Goal: Information Seeking & Learning: Learn about a topic

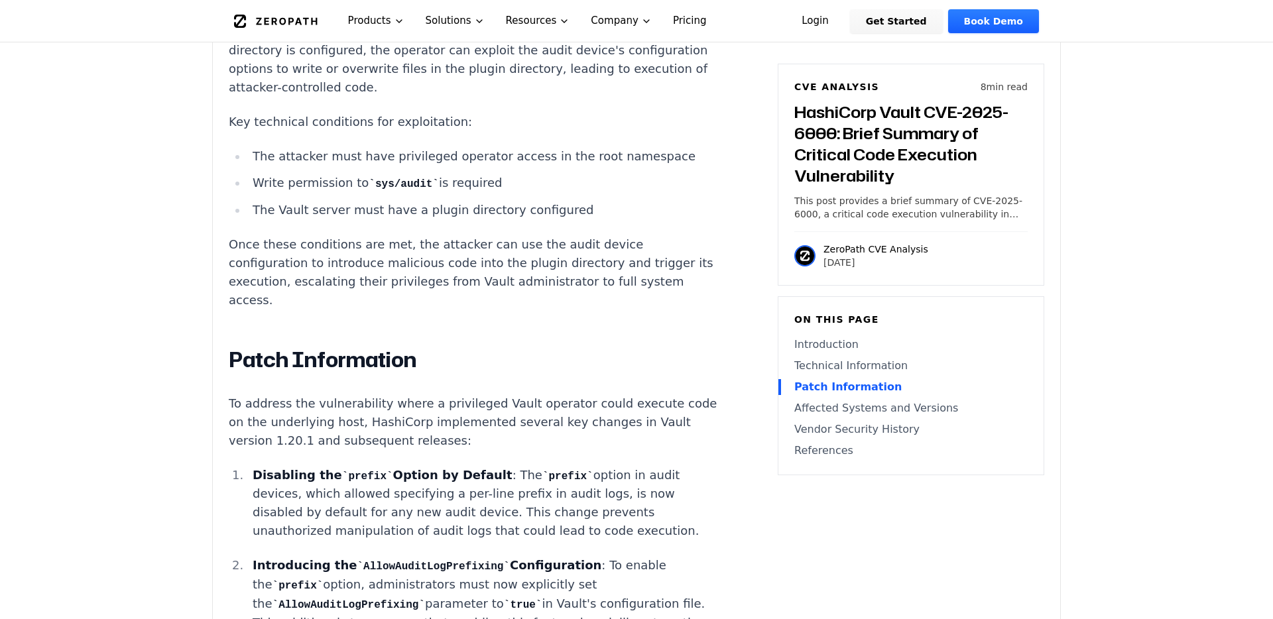
scroll to position [1370, 0]
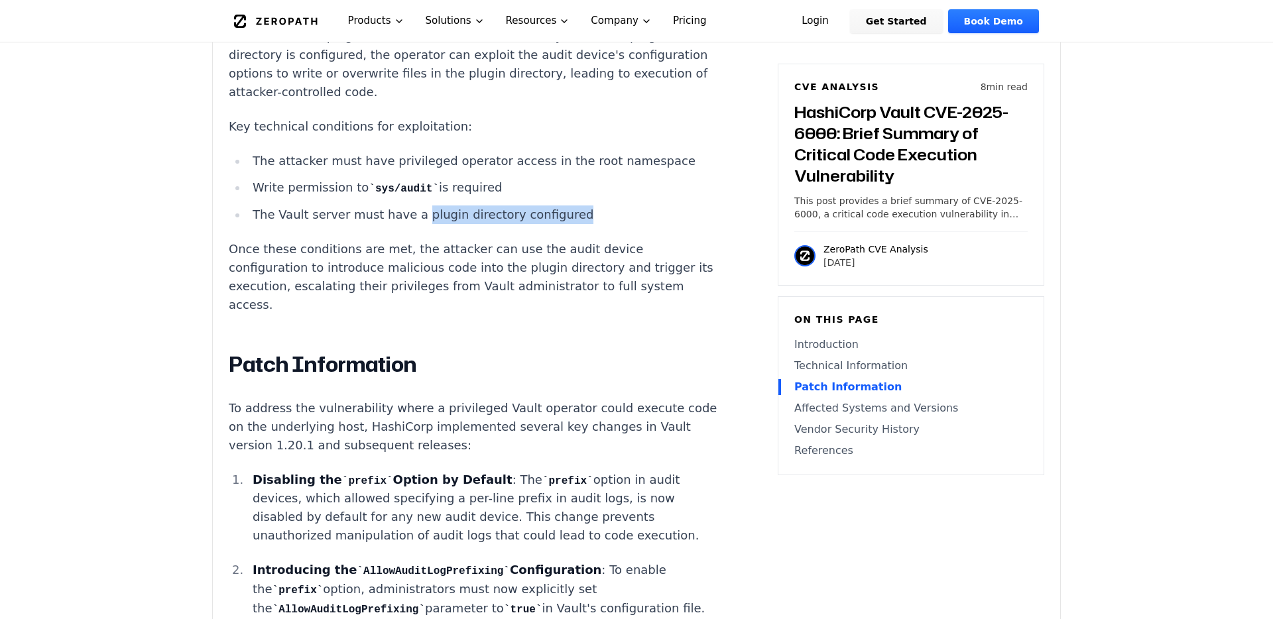
drag, startPoint x: 409, startPoint y: 176, endPoint x: 601, endPoint y: 174, distance: 192.3
click at [602, 206] on li "The Vault server must have a plugin directory configured" at bounding box center [484, 215] width 475 height 19
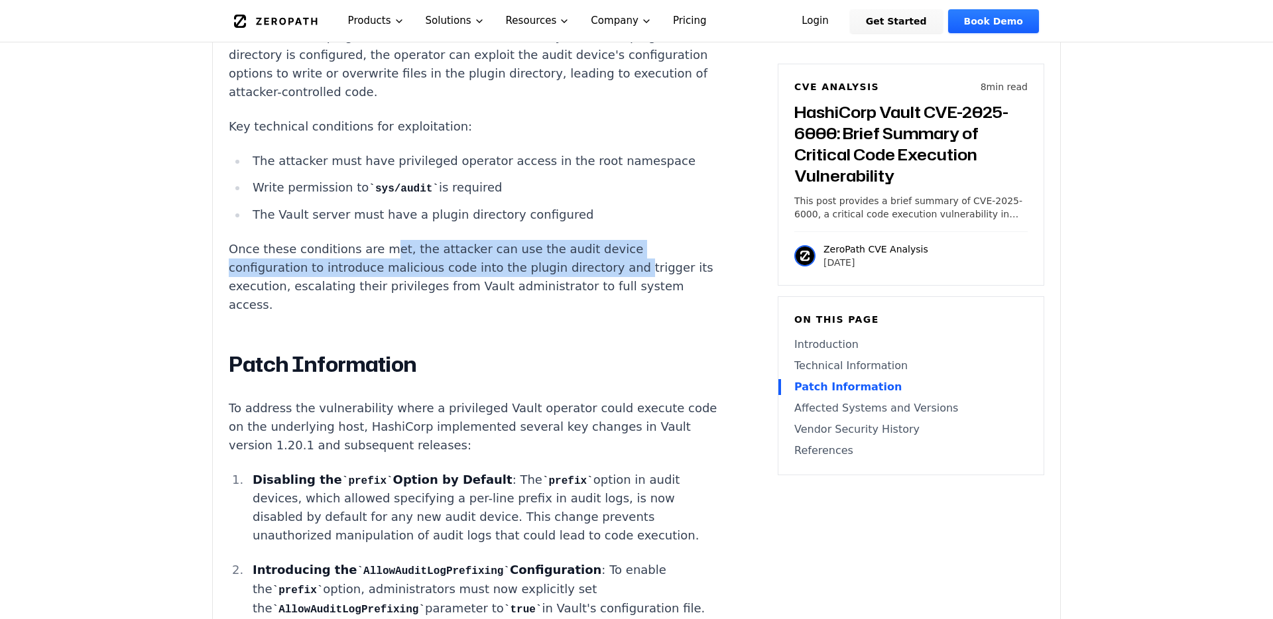
drag, startPoint x: 380, startPoint y: 214, endPoint x: 516, endPoint y: 232, distance: 137.8
click at [516, 240] on p "Once these conditions are met, the attacker can use the audit device configurat…" at bounding box center [475, 277] width 493 height 74
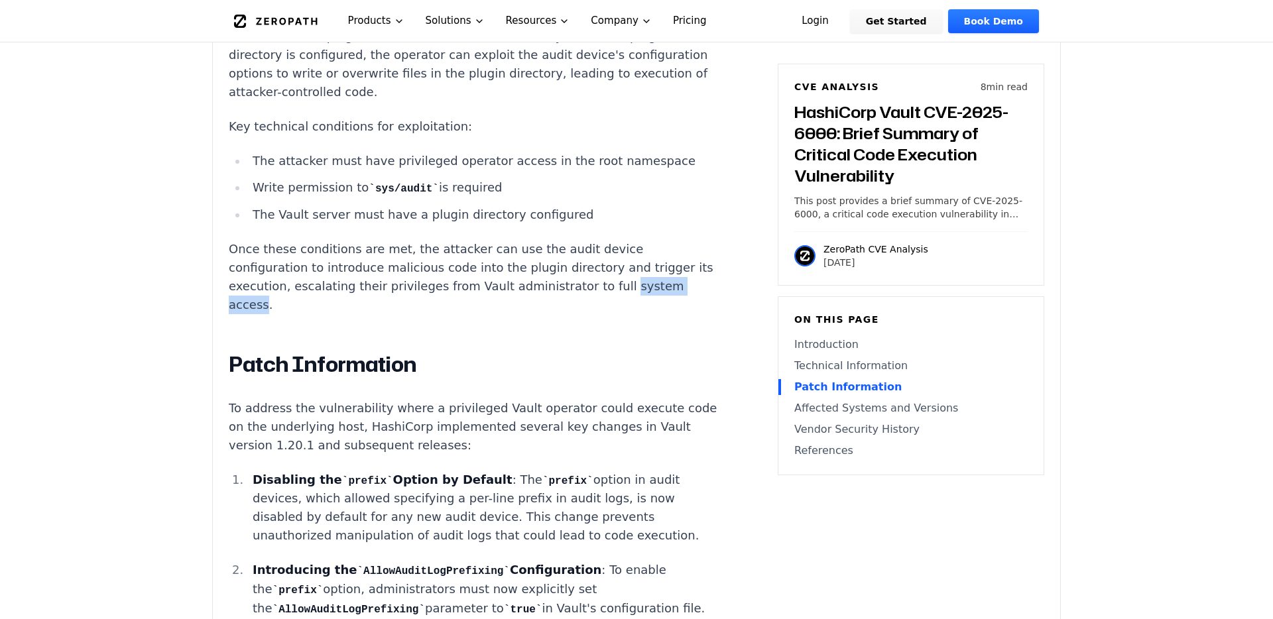
drag, startPoint x: 526, startPoint y: 250, endPoint x: 450, endPoint y: 251, distance: 75.6
click at [450, 250] on p "Once these conditions are met, the attacker can use the audit device configurat…" at bounding box center [475, 277] width 493 height 74
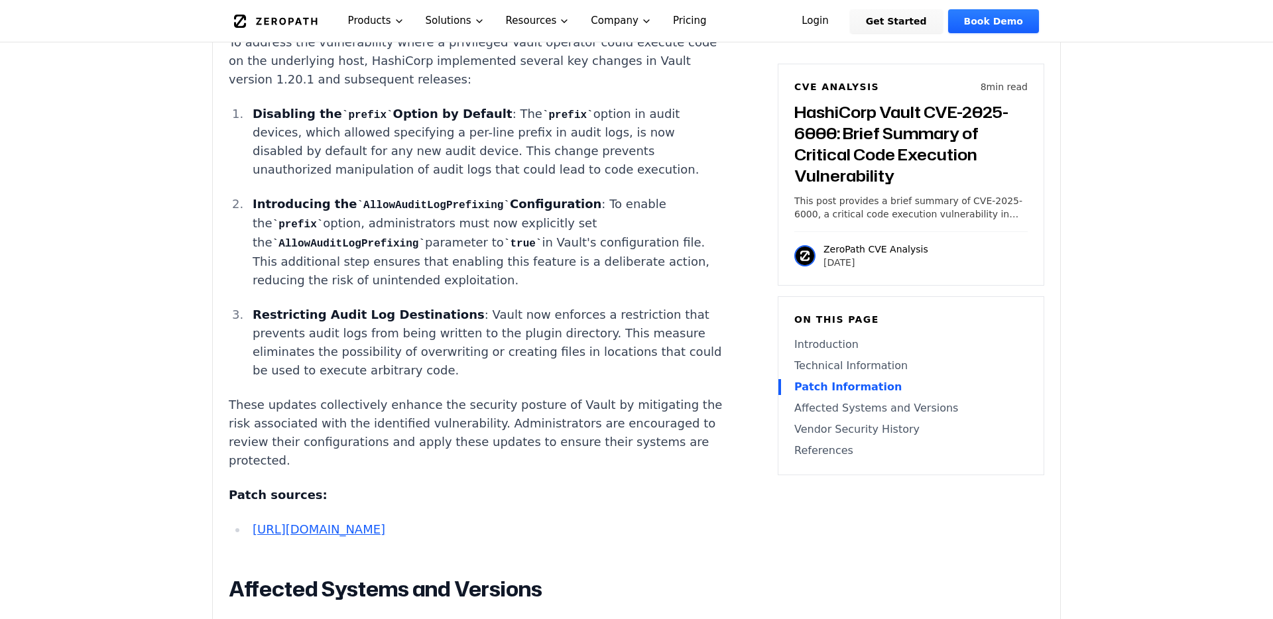
scroll to position [1740, 0]
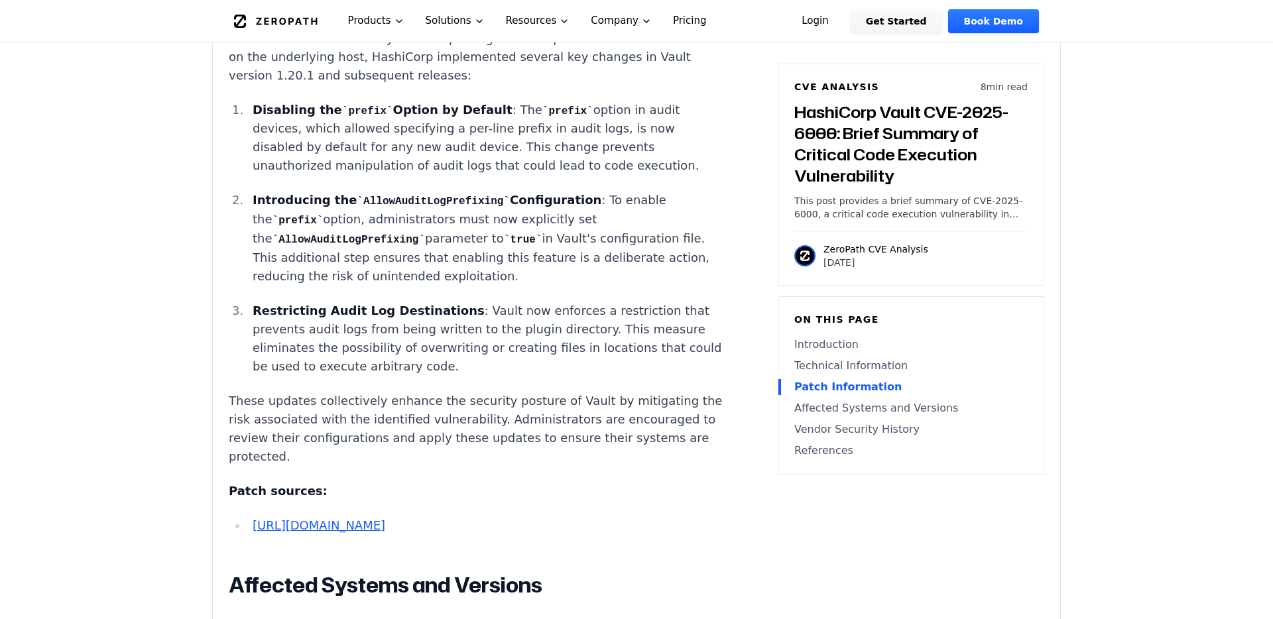
click at [385, 518] on link "[URL][DOMAIN_NAME]" at bounding box center [319, 525] width 133 height 14
